Goal: Information Seeking & Learning: Learn about a topic

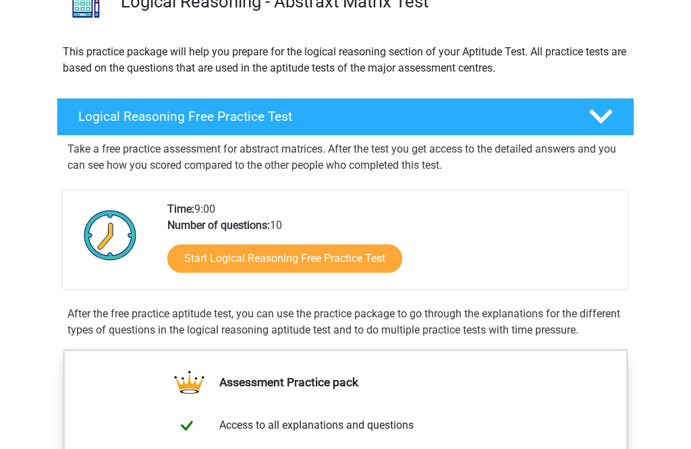
scroll to position [121, 0]
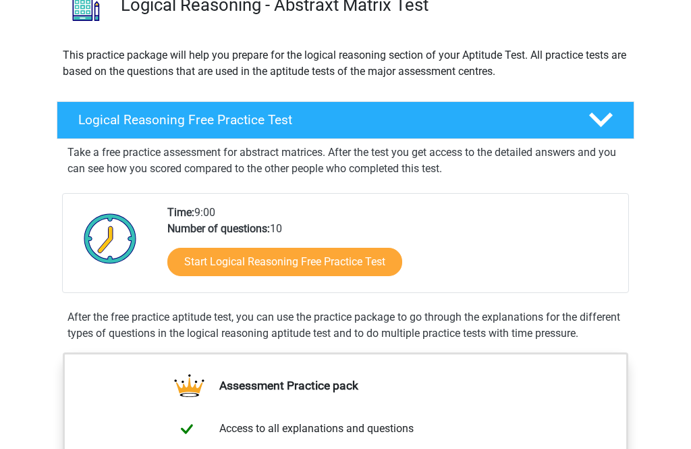
click at [374, 271] on link "Start Logical Reasoning Free Practice Test" at bounding box center [284, 262] width 235 height 28
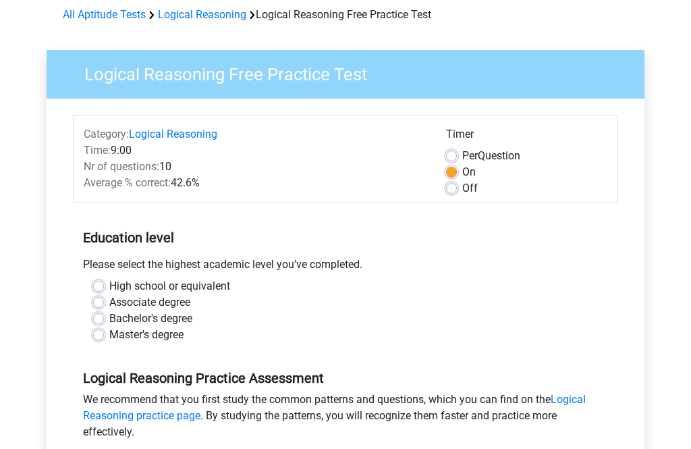
scroll to position [65, 0]
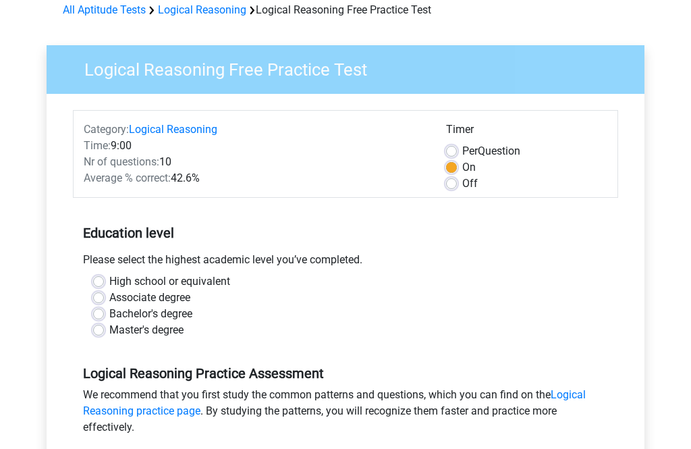
click at [100, 273] on div "Please select the highest academic level you’ve completed." at bounding box center [345, 263] width 545 height 22
click at [109, 281] on label "High school or equivalent" at bounding box center [169, 281] width 121 height 16
click at [97, 281] on input "High school or equivalent" at bounding box center [98, 279] width 11 height 13
radio input "true"
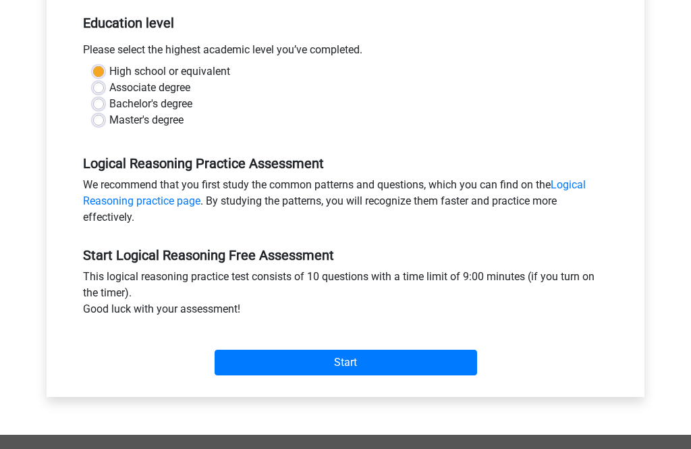
scroll to position [277, 0]
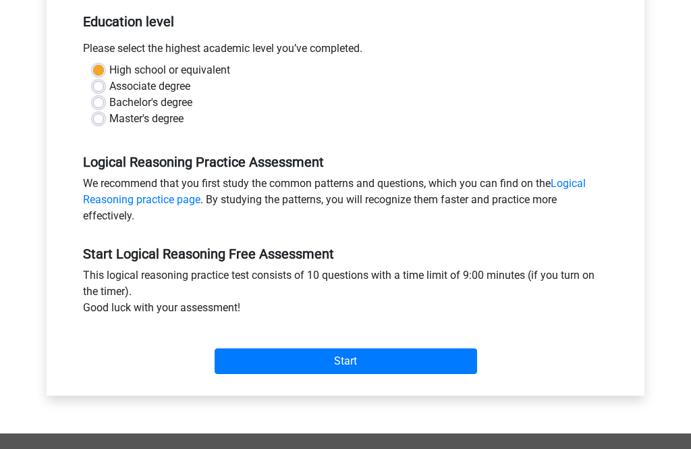
click at [433, 369] on input "Start" at bounding box center [346, 361] width 263 height 26
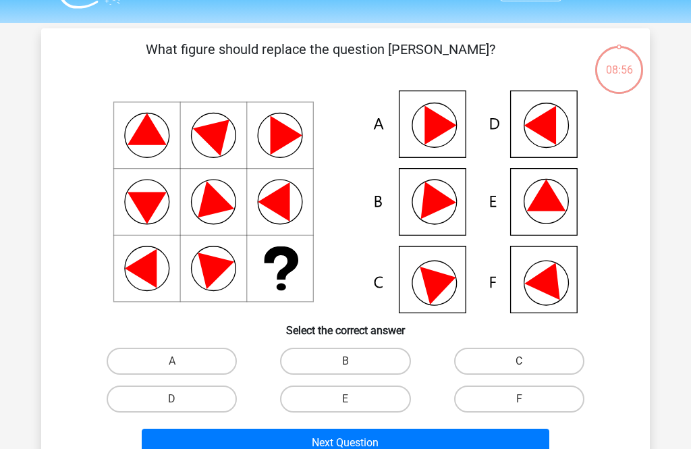
scroll to position [34, 0]
click at [333, 446] on button "Next Question" at bounding box center [346, 443] width 408 height 28
click at [205, 362] on label "A" at bounding box center [172, 361] width 130 height 27
click at [181, 362] on input "A" at bounding box center [176, 365] width 9 height 9
radio input "true"
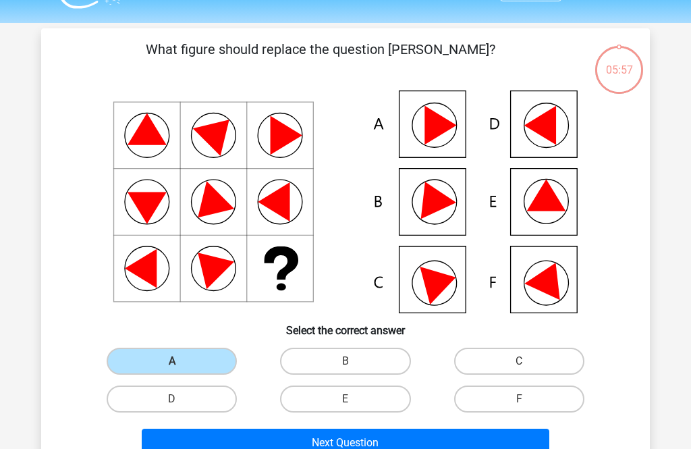
click at [333, 443] on button "Next Question" at bounding box center [346, 443] width 408 height 28
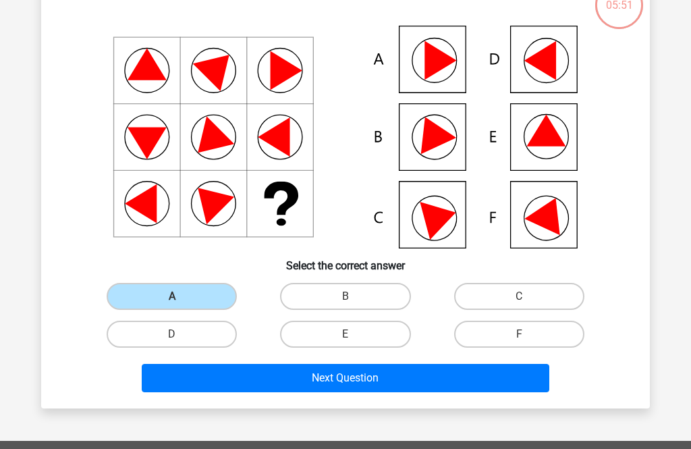
scroll to position [99, 0]
click at [358, 294] on label "B" at bounding box center [345, 296] width 130 height 27
click at [354, 296] on input "B" at bounding box center [350, 300] width 9 height 9
radio input "true"
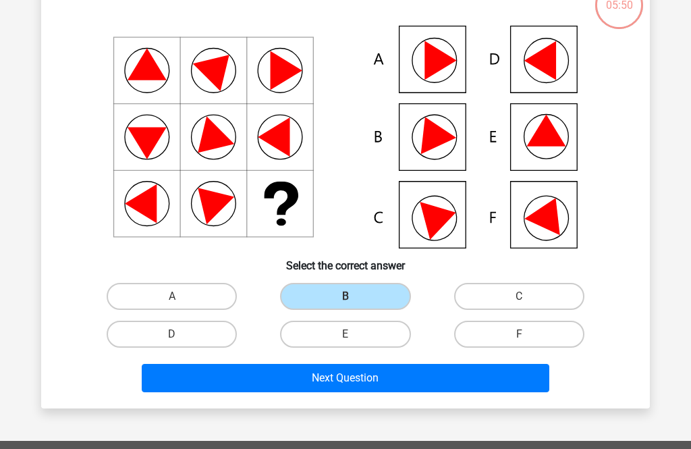
click at [351, 378] on button "Next Question" at bounding box center [346, 378] width 408 height 28
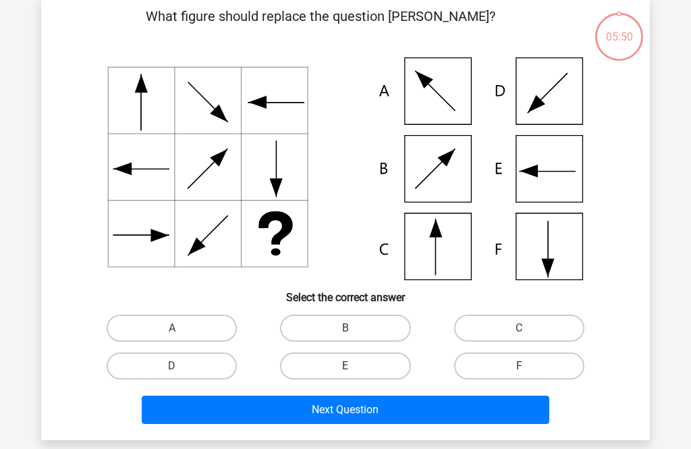
scroll to position [62, 0]
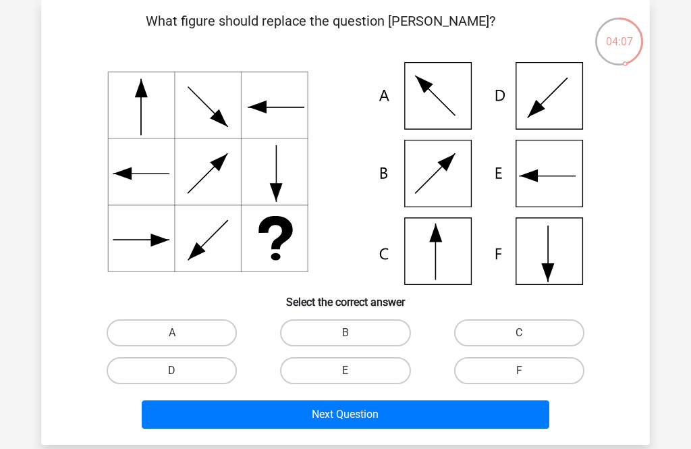
click at [374, 333] on label "B" at bounding box center [345, 332] width 130 height 27
click at [354, 333] on input "B" at bounding box center [350, 337] width 9 height 9
radio input "true"
click at [388, 419] on button "Next Question" at bounding box center [346, 414] width 408 height 28
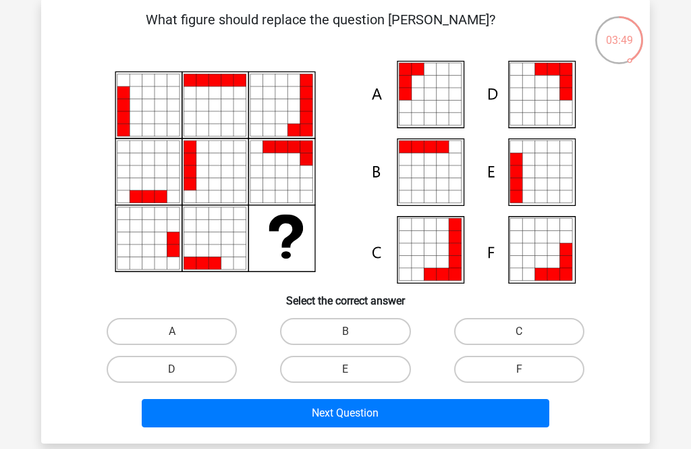
scroll to position [105, 0]
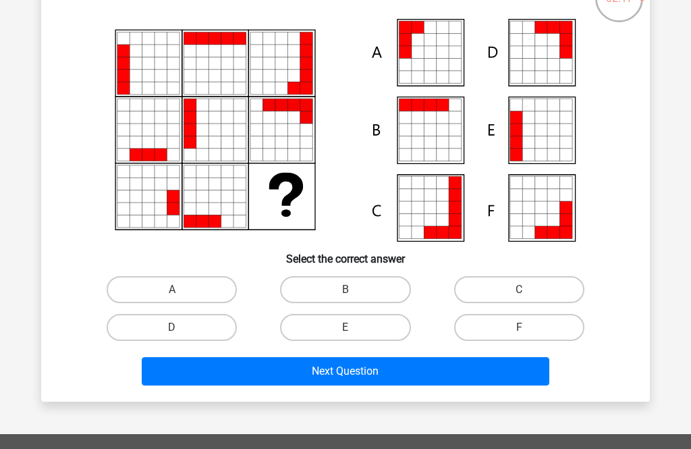
click at [206, 302] on label "A" at bounding box center [172, 289] width 130 height 27
click at [181, 298] on input "A" at bounding box center [176, 294] width 9 height 9
radio input "true"
click at [411, 370] on button "Next Question" at bounding box center [346, 371] width 408 height 28
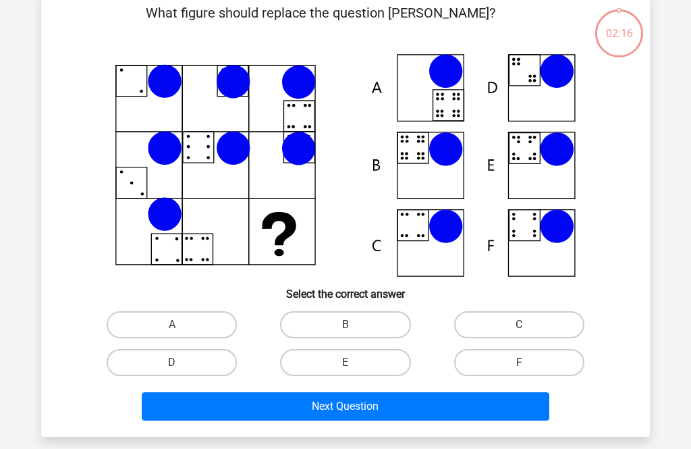
scroll to position [62, 0]
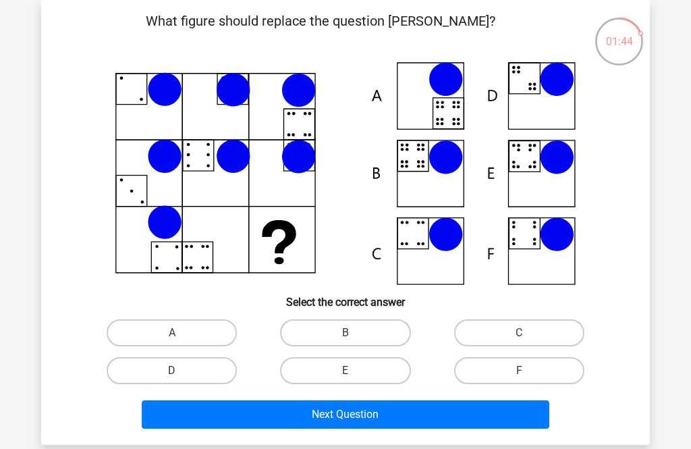
click at [224, 95] on icon at bounding box center [233, 90] width 34 height 34
click at [377, 328] on label "B" at bounding box center [345, 332] width 130 height 27
click at [354, 333] on input "B" at bounding box center [350, 337] width 9 height 9
radio input "true"
click at [409, 423] on button "Next Question" at bounding box center [346, 414] width 408 height 28
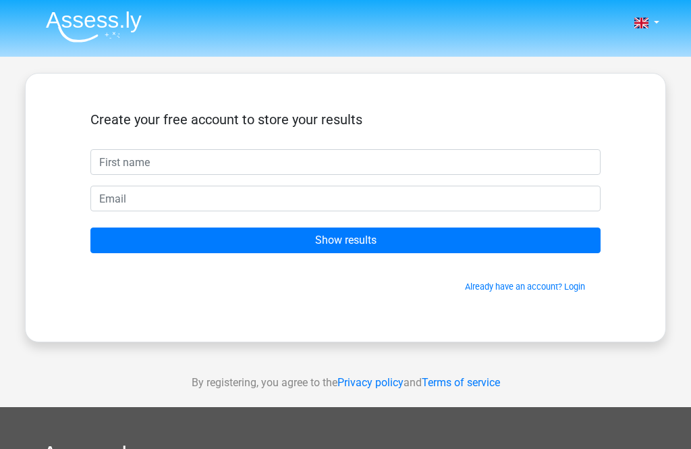
scroll to position [62, 0]
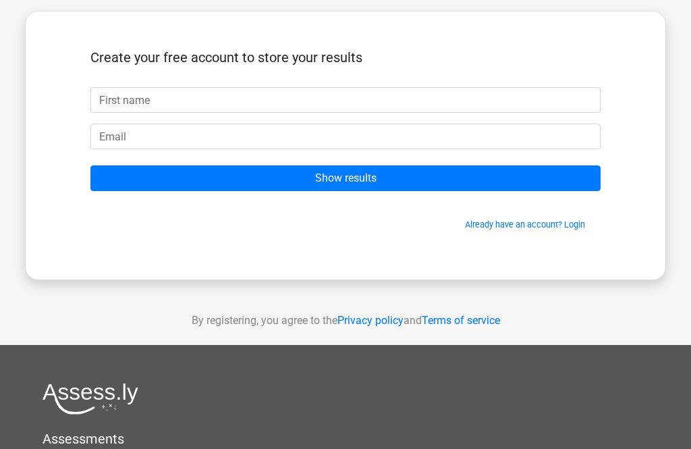
click at [383, 189] on input "Show results" at bounding box center [345, 178] width 510 height 26
click at [387, 177] on input "Show results" at bounding box center [345, 178] width 510 height 26
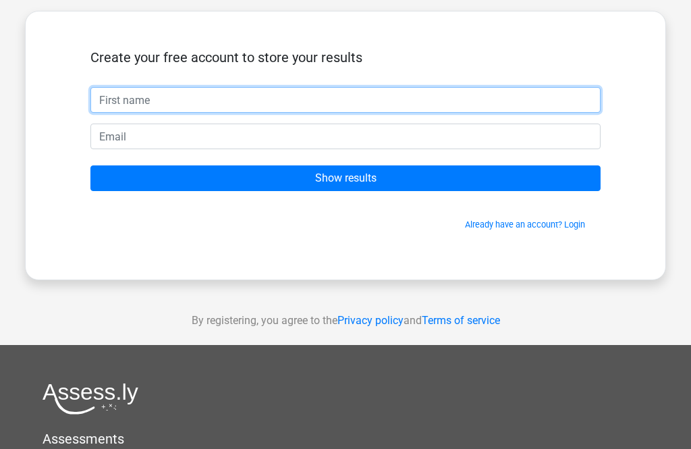
click at [266, 111] on input "text" at bounding box center [345, 100] width 510 height 26
type input "Natacha"
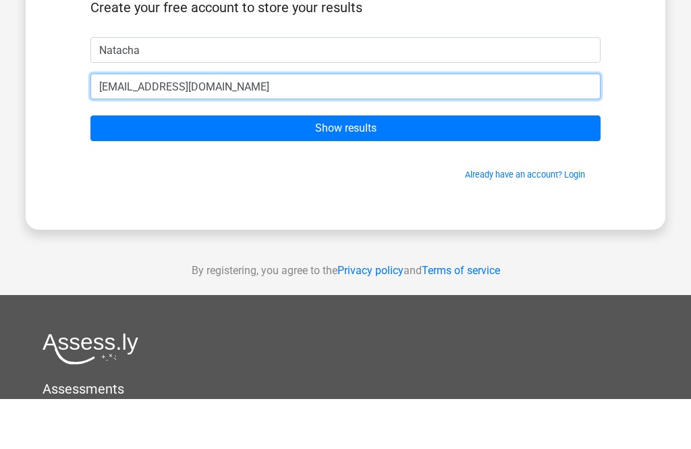
type input "pernat99@outlook.com"
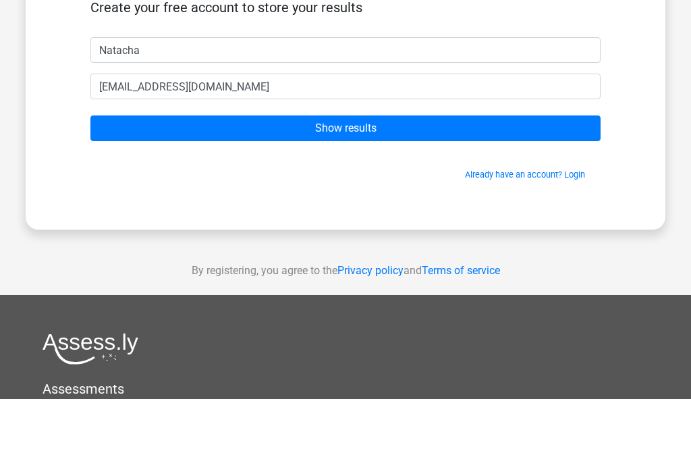
click at [421, 165] on input "Show results" at bounding box center [345, 178] width 510 height 26
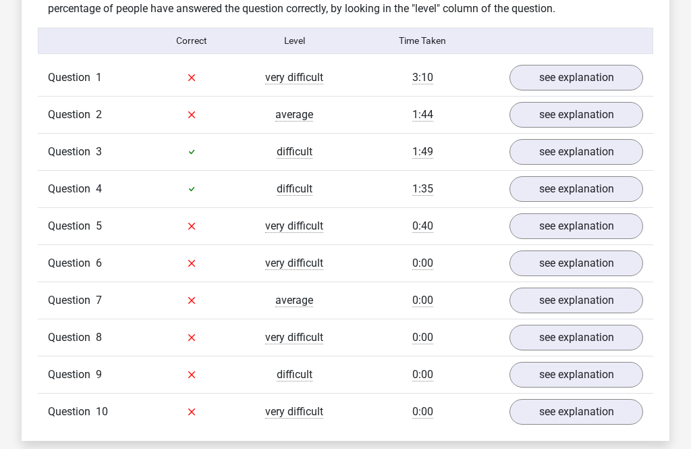
scroll to position [1045, 0]
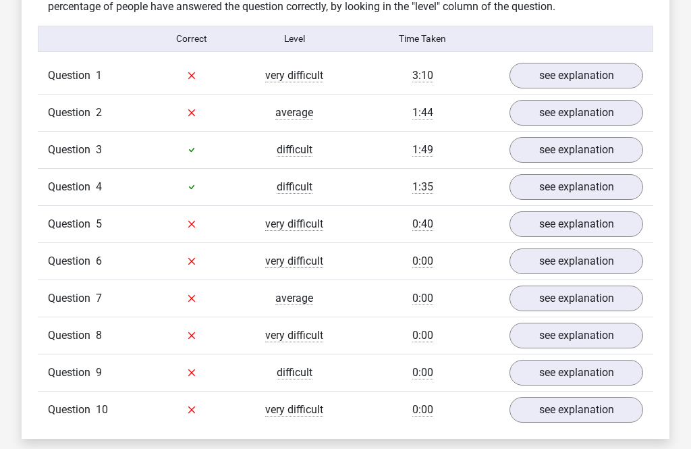
click at [613, 77] on link "see explanation" at bounding box center [577, 76] width 134 height 26
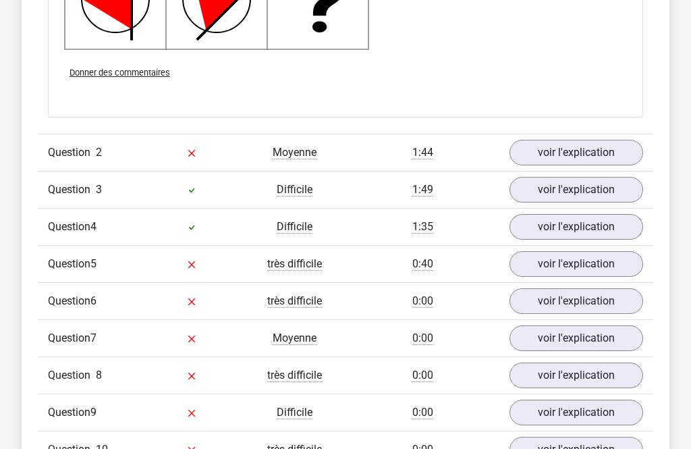
scroll to position [1928, 0]
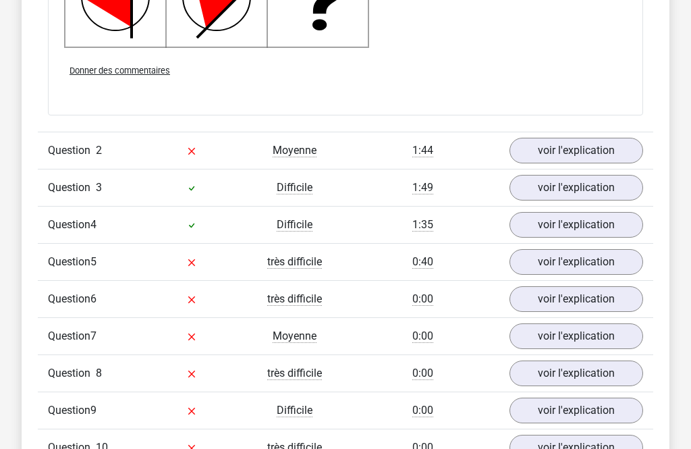
click at [603, 164] on link "voir l'explication" at bounding box center [577, 151] width 134 height 26
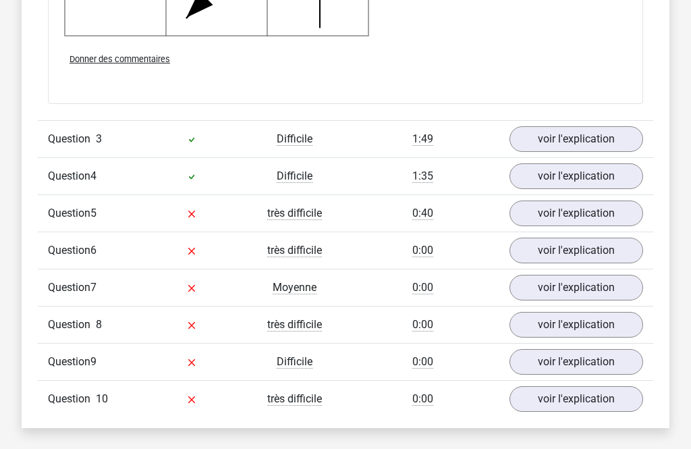
scroll to position [2863, 0]
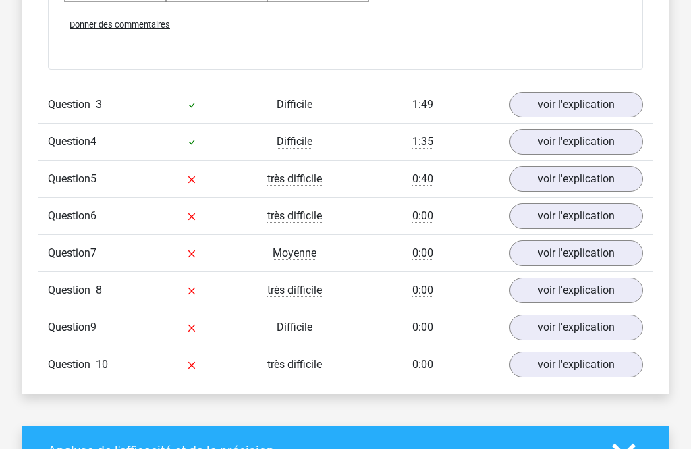
click at [606, 192] on link "voir l'explication" at bounding box center [577, 180] width 134 height 26
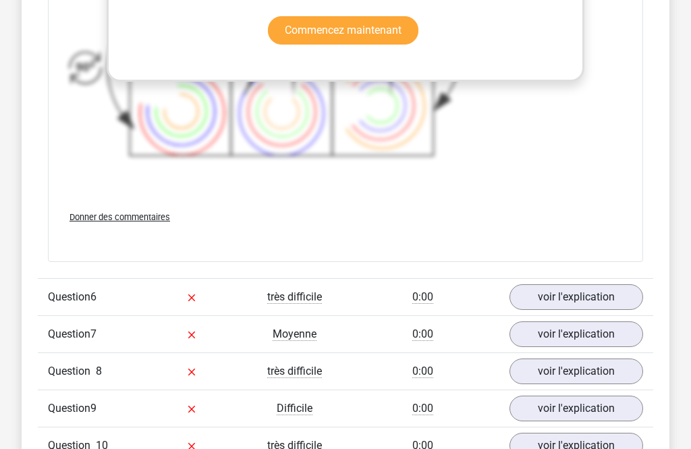
scroll to position [3689, 0]
click at [563, 309] on link "voir l'explication" at bounding box center [577, 296] width 134 height 26
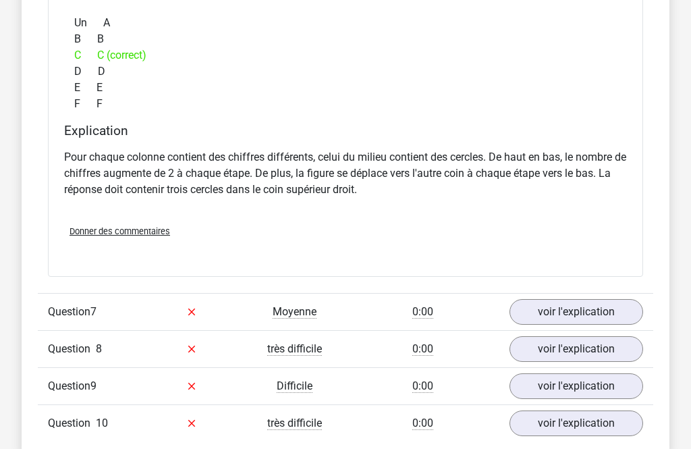
click at [618, 318] on link "voir l'explication" at bounding box center [577, 313] width 134 height 26
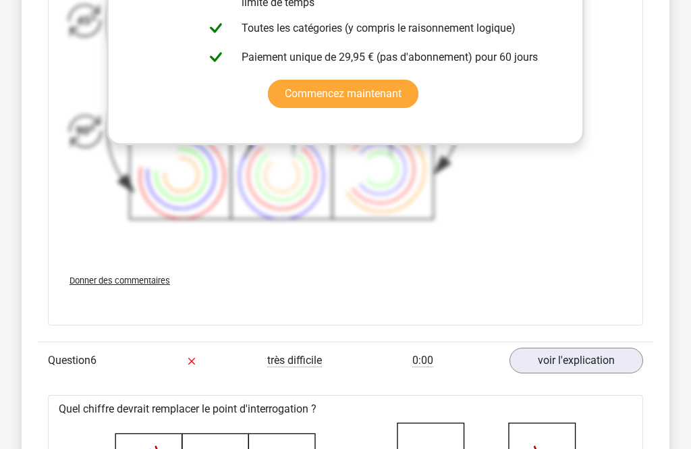
scroll to position [3601, 0]
